Goal: Information Seeking & Learning: Check status

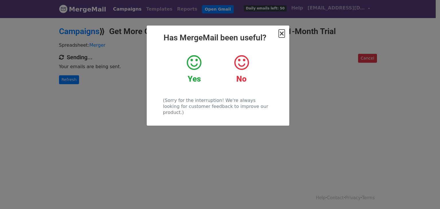
click at [282, 35] on span "×" at bounding box center [282, 34] width 6 height 8
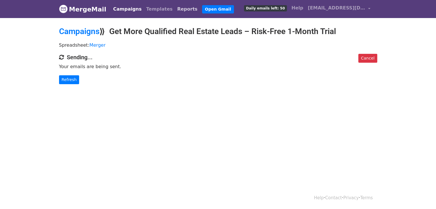
click at [175, 10] on link "Reports" at bounding box center [187, 8] width 25 height 11
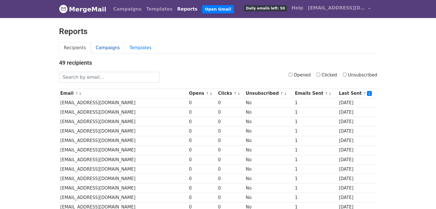
click at [100, 49] on link "Campaigns" at bounding box center [108, 48] width 34 height 12
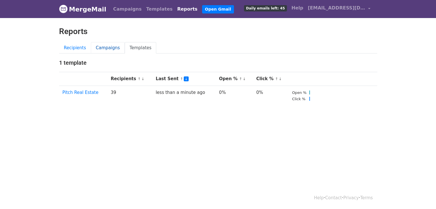
click at [107, 48] on link "Campaigns" at bounding box center [108, 48] width 34 height 12
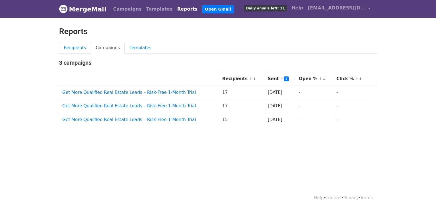
click at [75, 47] on link "Recipients" at bounding box center [75, 48] width 32 height 12
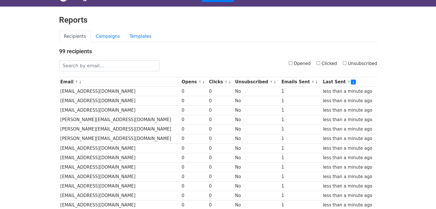
scroll to position [10, 0]
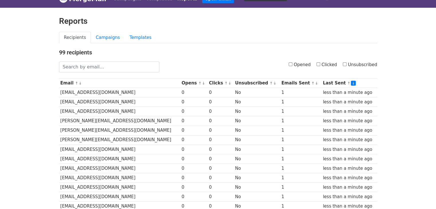
click at [292, 64] on input "Opened" at bounding box center [291, 64] width 4 height 4
checkbox input "true"
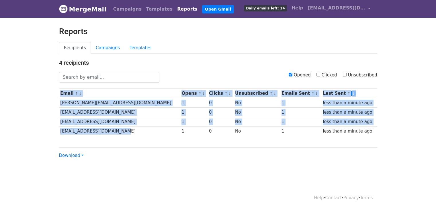
drag, startPoint x: 119, startPoint y: 131, endPoint x: 58, endPoint y: 133, distance: 61.1
click at [58, 133] on div "4 recipients Opened Clicked Unsubscribed Email ↑ ↓ Opens ↑ ↓ Clicks ↑ ↓ Unsubsc…" at bounding box center [218, 108] width 327 height 99
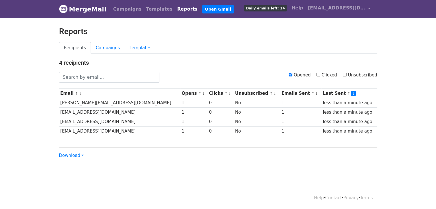
click at [103, 144] on div "4 recipients Opened Clicked Unsubscribed Email ↑ ↓ Opens ↑ ↓ Clicks ↑ ↓ Unsubsc…" at bounding box center [218, 108] width 327 height 99
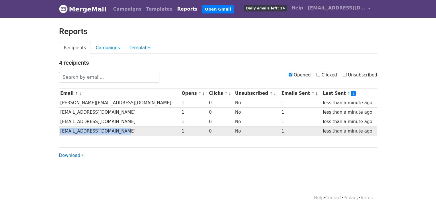
drag, startPoint x: 117, startPoint y: 134, endPoint x: 60, endPoint y: 130, distance: 57.4
click at [60, 130] on td "Kuberproperties9@Gmail.Com" at bounding box center [119, 131] width 121 height 9
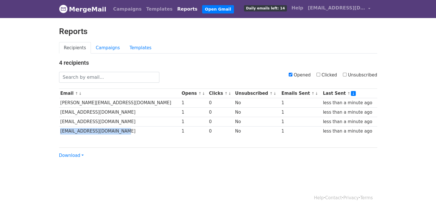
copy td "Kuberproperties9@Gmail.Com"
click at [193, 200] on div "Help · Contact · Privacy · Terms" at bounding box center [218, 198] width 327 height 24
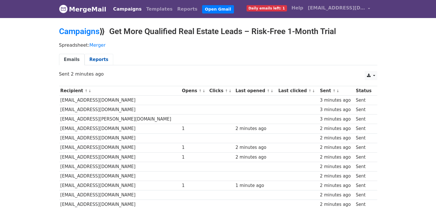
click at [98, 60] on link "Reports" at bounding box center [99, 60] width 29 height 12
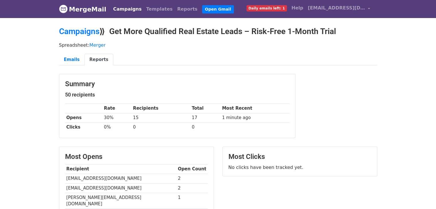
click at [371, 88] on div "Summary 50 recipients Rate Recipients Total Most Recent Opens 30% 15 17 1 minut…" at bounding box center [218, 109] width 327 height 70
click at [175, 10] on link "Reports" at bounding box center [187, 8] width 25 height 11
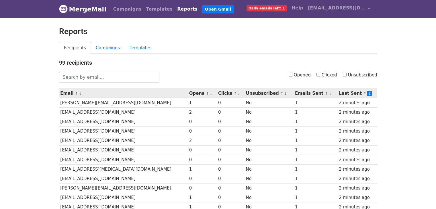
click at [206, 93] on link "↑" at bounding box center [207, 93] width 3 height 4
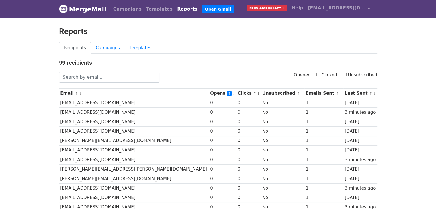
click at [292, 74] on input "Opened" at bounding box center [291, 75] width 4 height 4
checkbox input "true"
click at [261, 64] on h4 "99 recipients" at bounding box center [218, 62] width 318 height 7
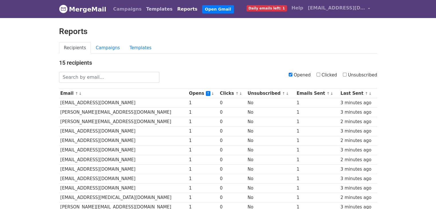
click at [150, 11] on link "Templates" at bounding box center [159, 8] width 31 height 11
click at [125, 9] on link "Campaigns" at bounding box center [127, 8] width 33 height 11
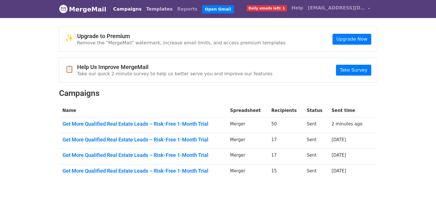
click at [148, 11] on link "Templates" at bounding box center [159, 8] width 31 height 11
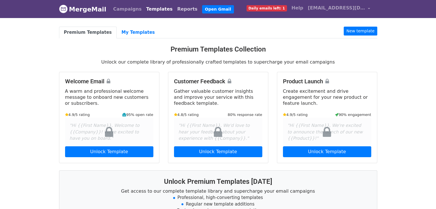
click at [175, 9] on link "Reports" at bounding box center [187, 8] width 25 height 11
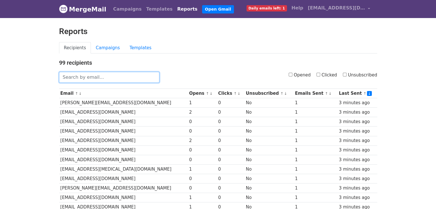
click at [121, 76] on input "text" at bounding box center [109, 77] width 100 height 11
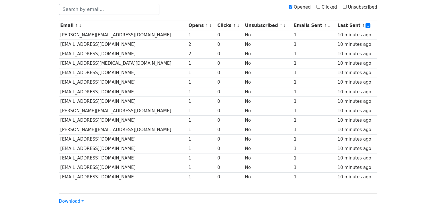
scroll to position [69, 0]
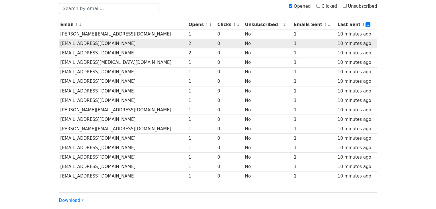
click at [140, 46] on td "[EMAIL_ADDRESS][DOMAIN_NAME]" at bounding box center [123, 43] width 128 height 9
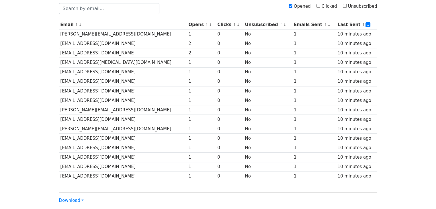
click at [320, 4] on input "Clicked" at bounding box center [318, 6] width 4 height 4
checkbox input "true"
click at [292, 6] on input "Opened" at bounding box center [291, 6] width 4 height 4
checkbox input "false"
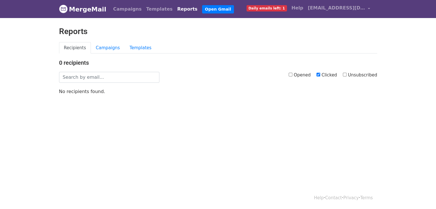
click at [94, 11] on link "MergeMail" at bounding box center [82, 9] width 47 height 12
